Goal: Information Seeking & Learning: Learn about a topic

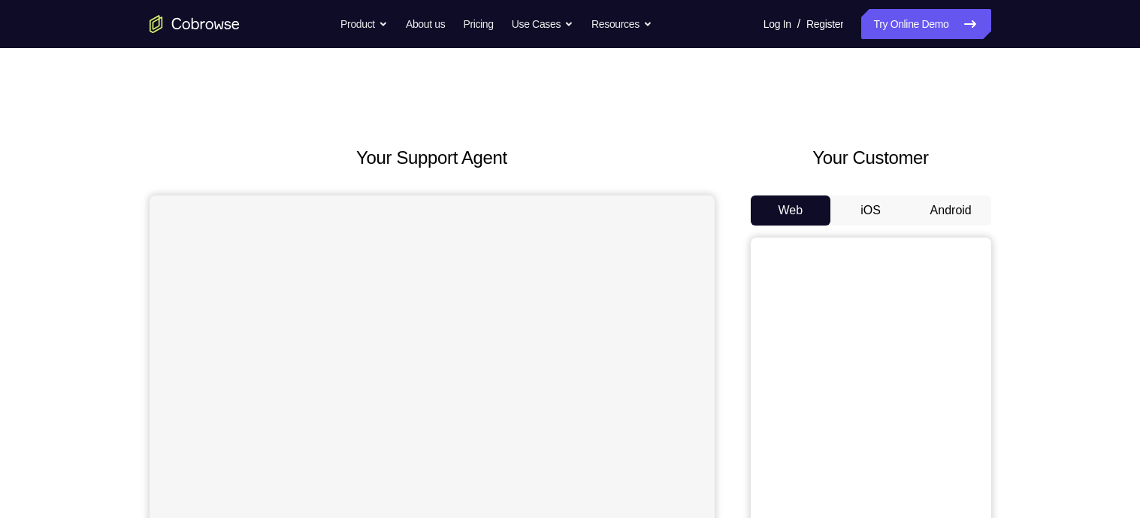
click at [963, 213] on button "Android" at bounding box center [951, 210] width 80 height 30
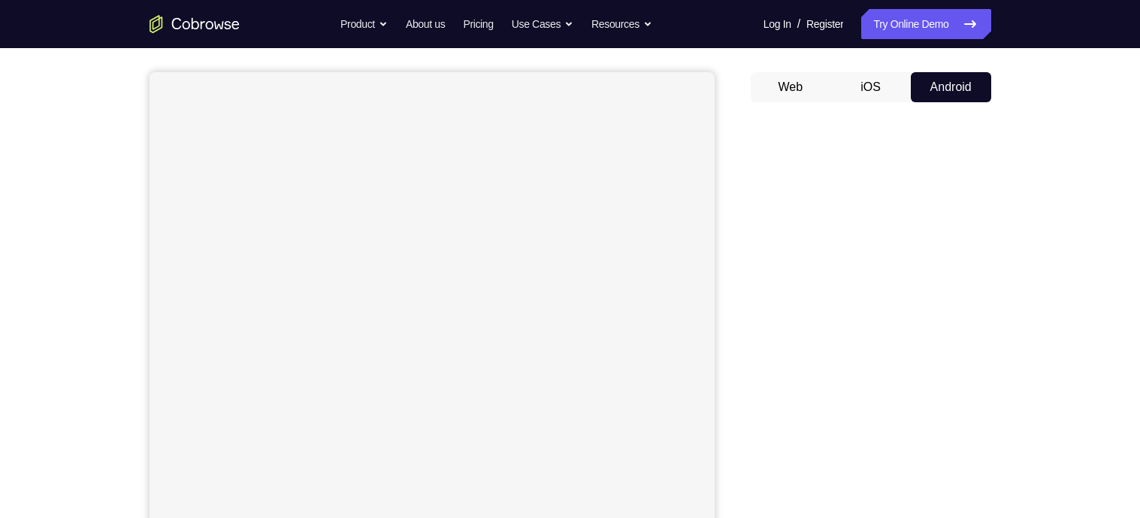
scroll to position [125, 0]
click at [875, 76] on button "iOS" at bounding box center [870, 86] width 80 height 30
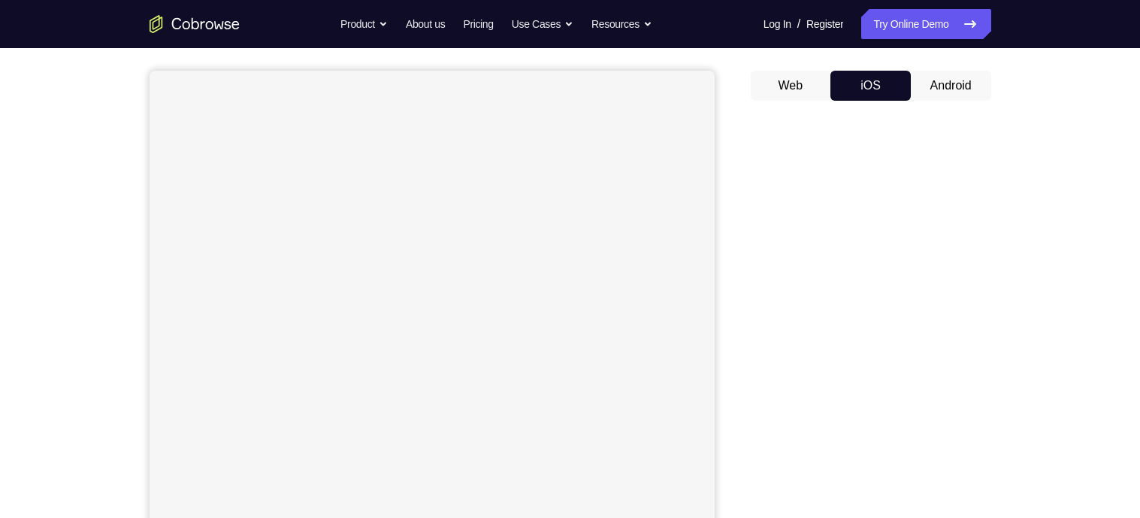
click at [802, 83] on button "Web" at bounding box center [791, 86] width 80 height 30
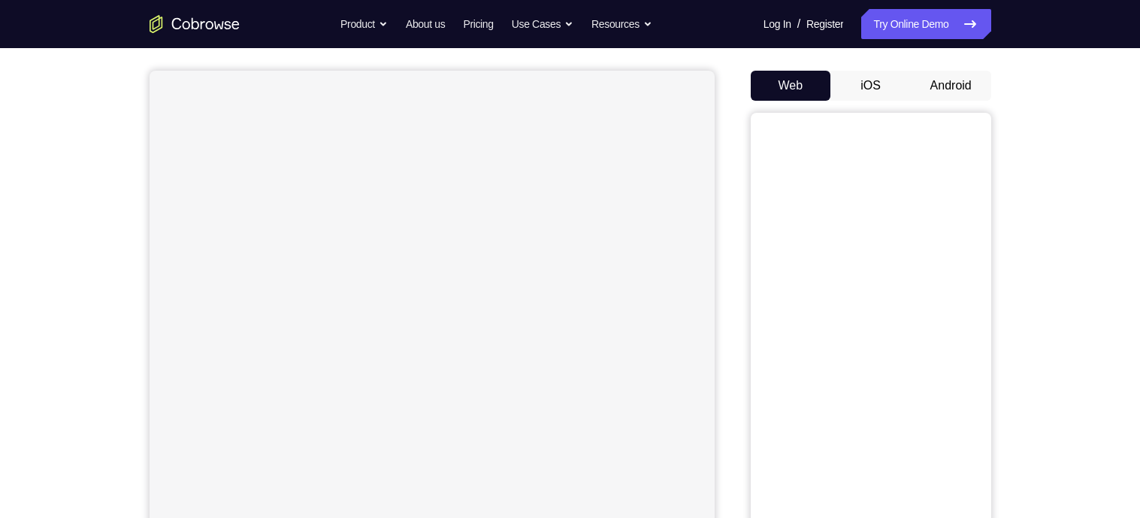
click at [932, 89] on button "Android" at bounding box center [951, 86] width 80 height 30
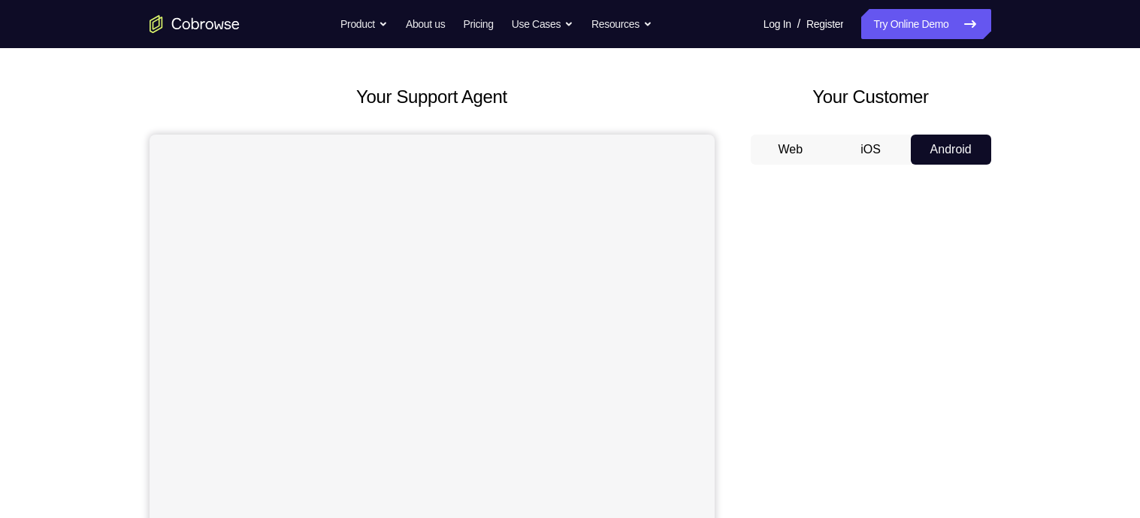
scroll to position [59, 0]
click at [873, 145] on button "iOS" at bounding box center [870, 151] width 80 height 30
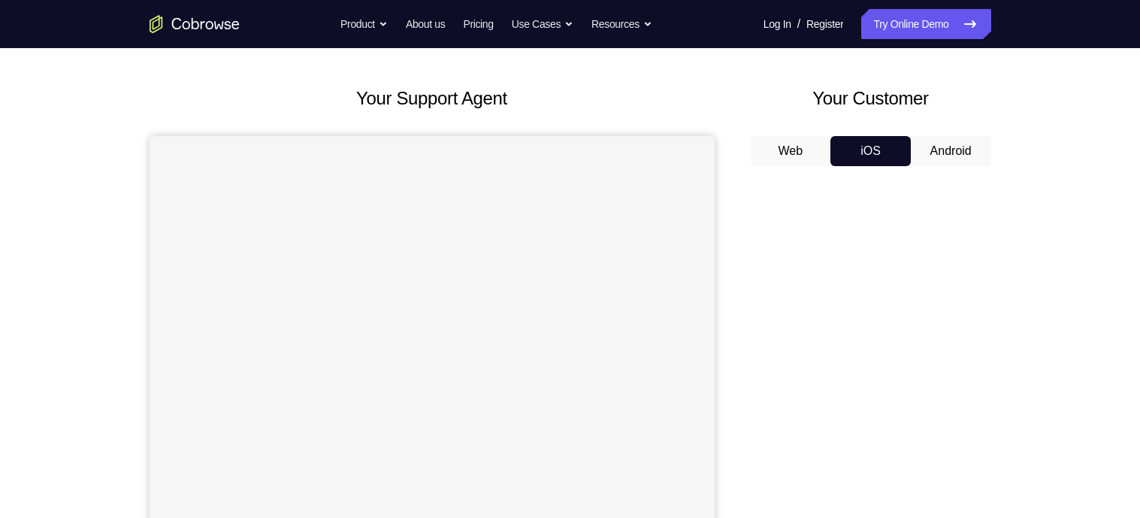
click at [781, 141] on button "Web" at bounding box center [791, 151] width 80 height 30
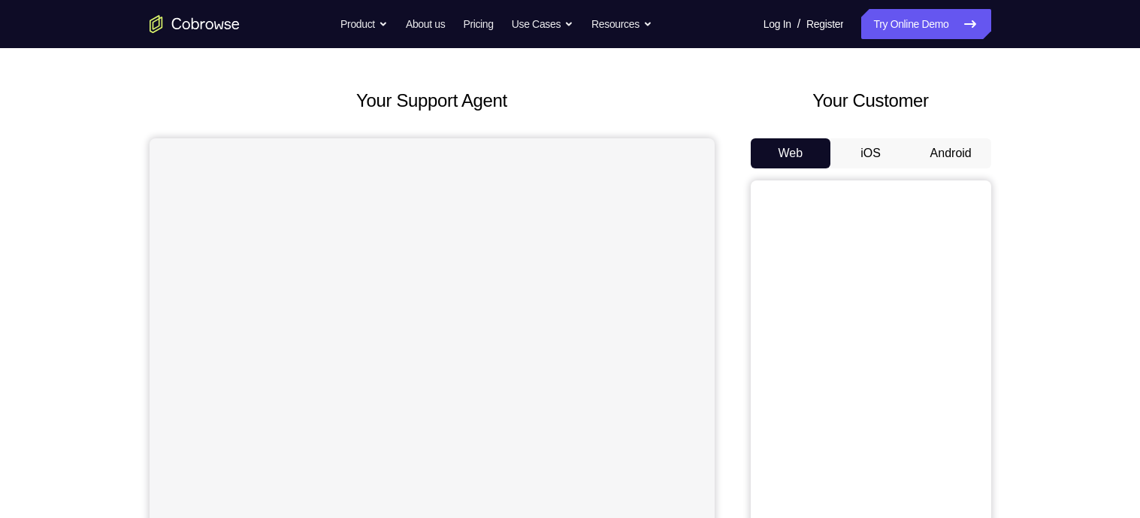
scroll to position [0, 0]
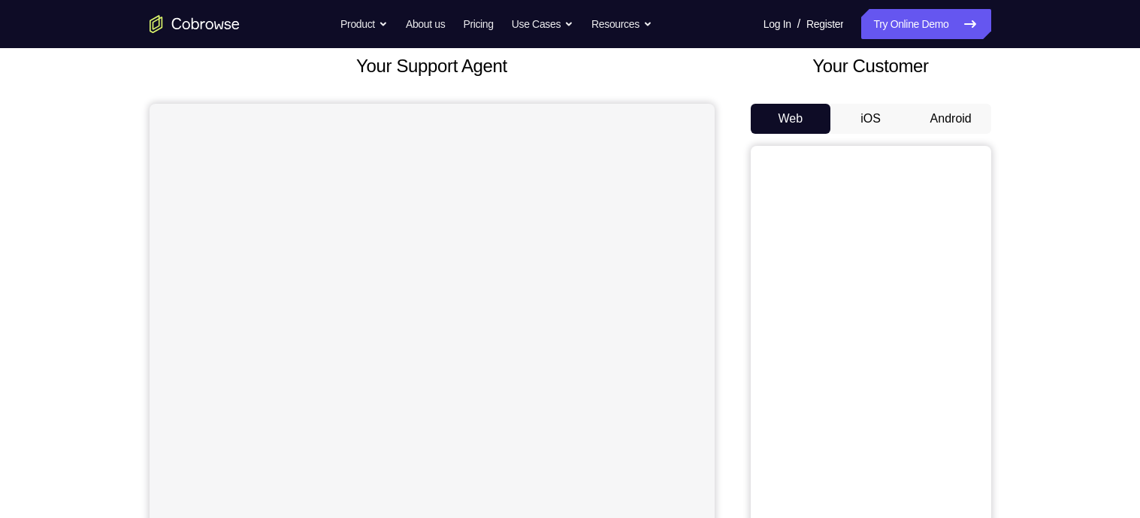
click at [1084, 476] on div "Your Support Agent Your Customer Web iOS Android Next Steps We’d be happy to gi…" at bounding box center [570, 451] width 1140 height 991
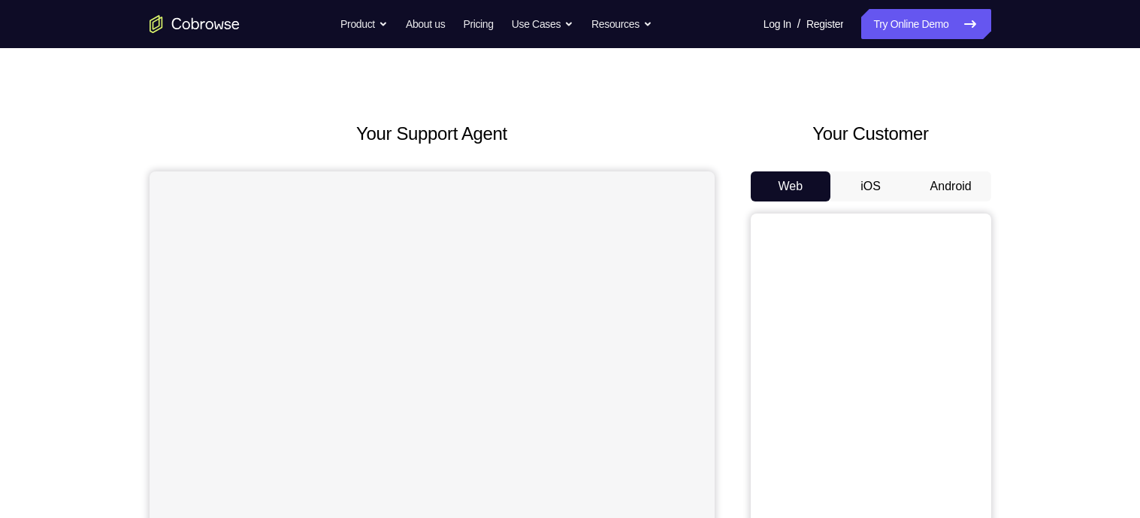
scroll to position [7, 0]
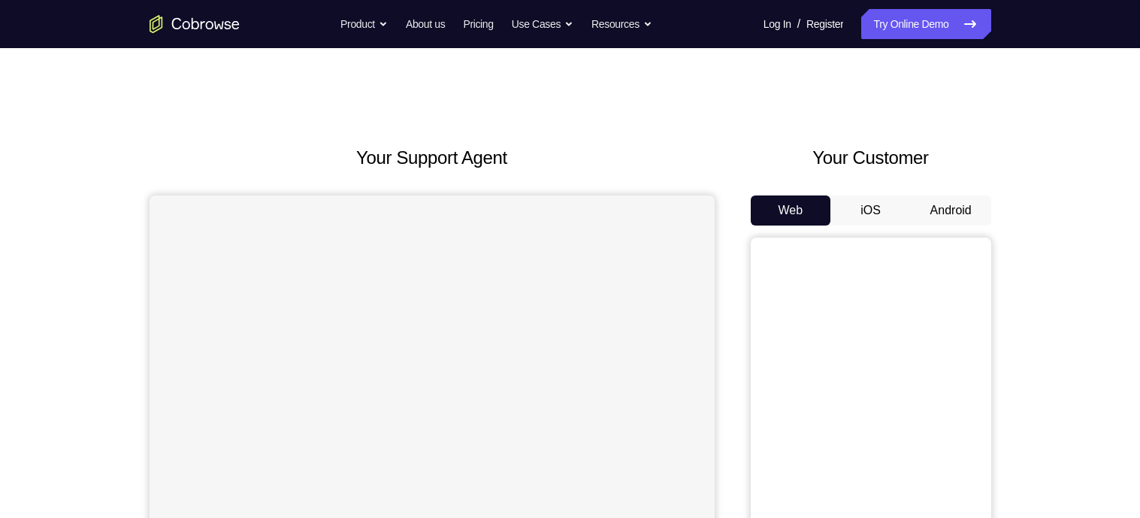
click at [959, 215] on button "Android" at bounding box center [951, 210] width 80 height 30
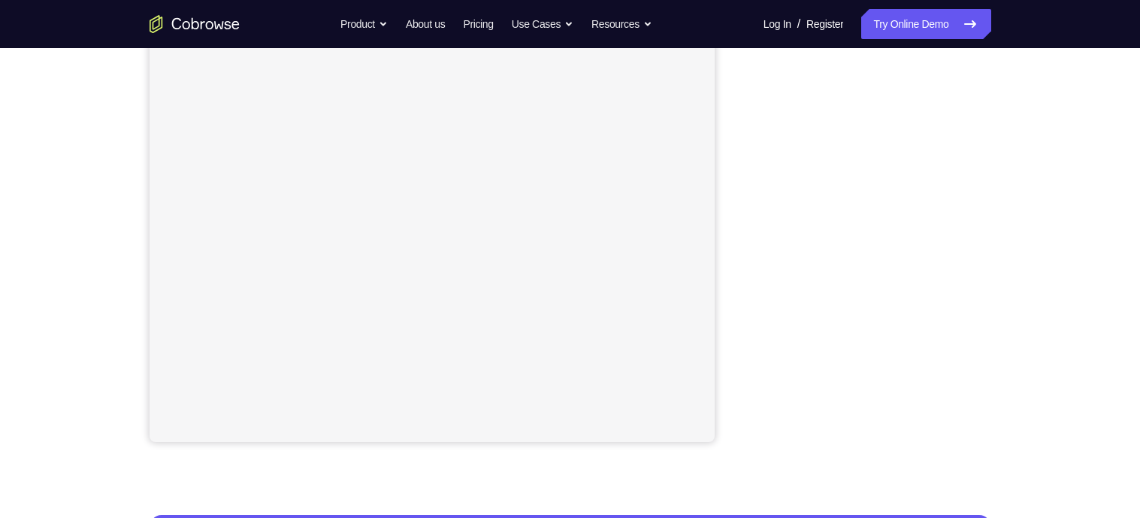
scroll to position [259, 0]
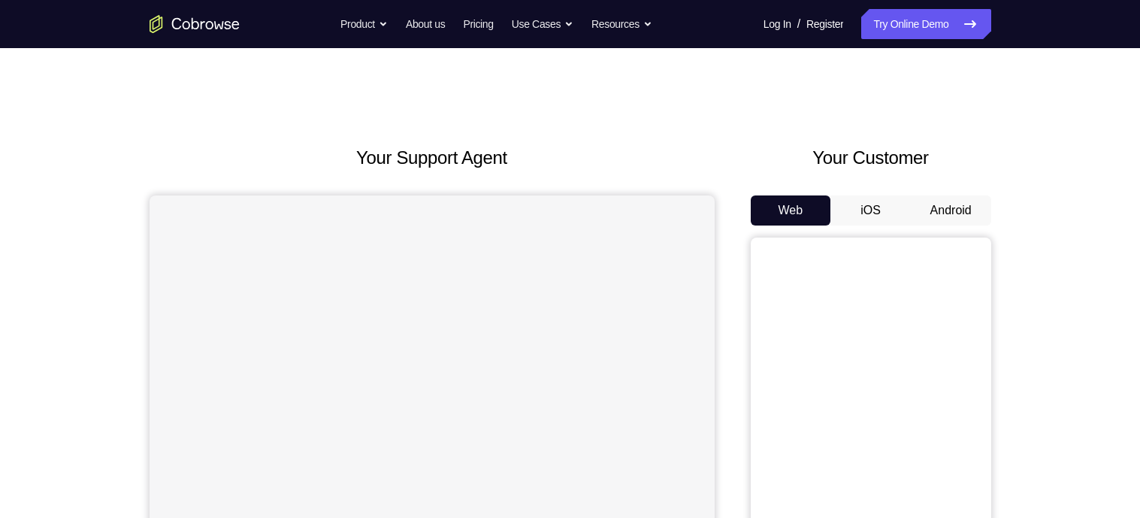
click at [799, 210] on button "Web" at bounding box center [791, 210] width 80 height 30
click at [955, 210] on button "Android" at bounding box center [951, 210] width 80 height 30
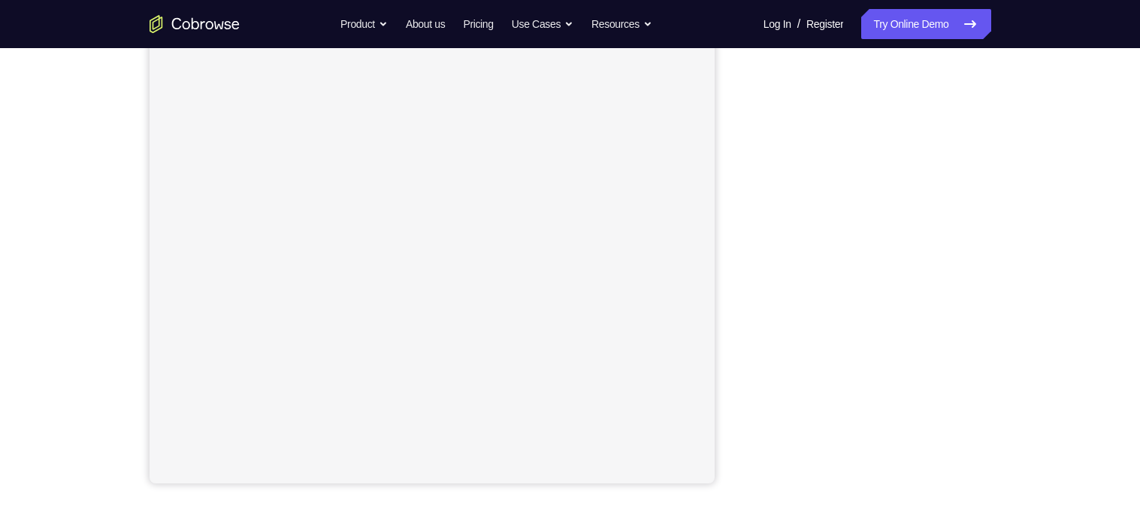
scroll to position [213, 0]
click at [1035, 252] on div "Your Support Agent Your Customer Web iOS Android Next Steps We’d be happy to gi…" at bounding box center [570, 330] width 962 height 991
